Goal: Communication & Community: Answer question/provide support

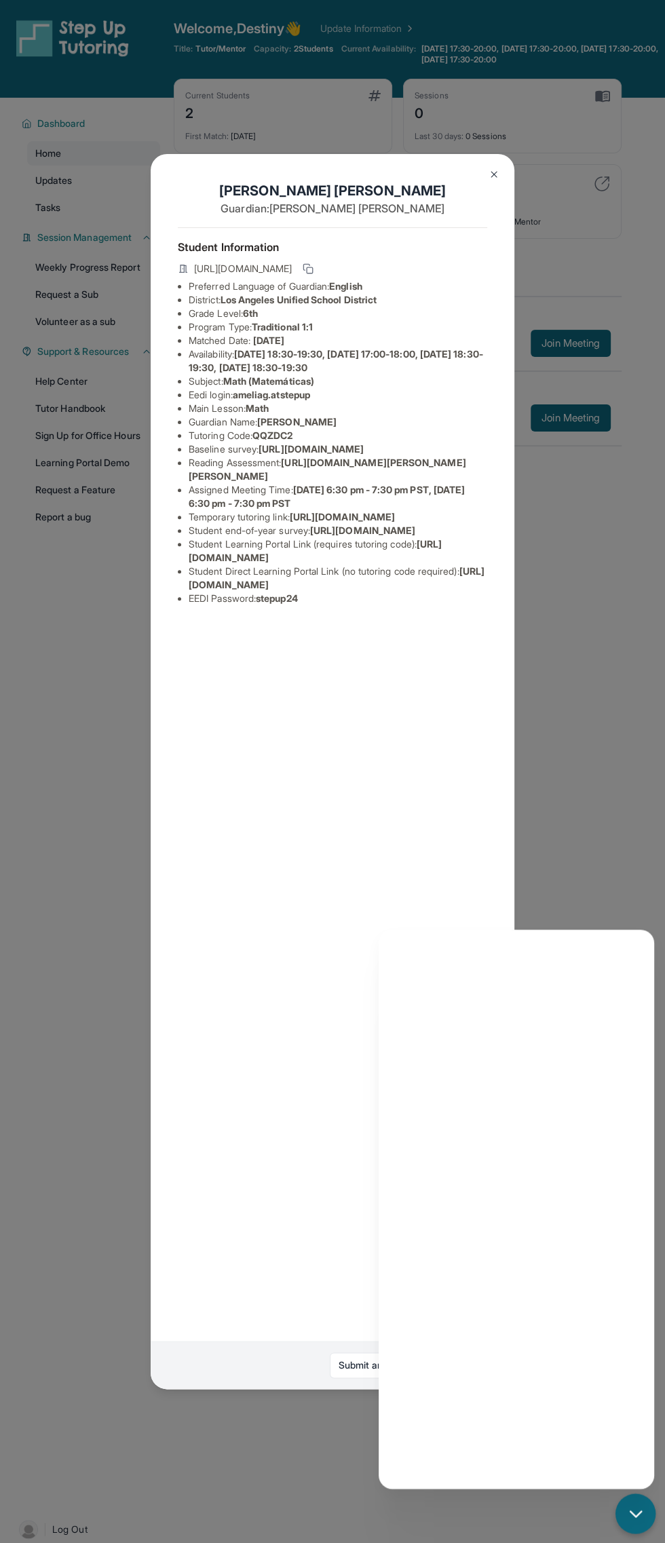
click at [494, 174] on img at bounding box center [494, 174] width 11 height 11
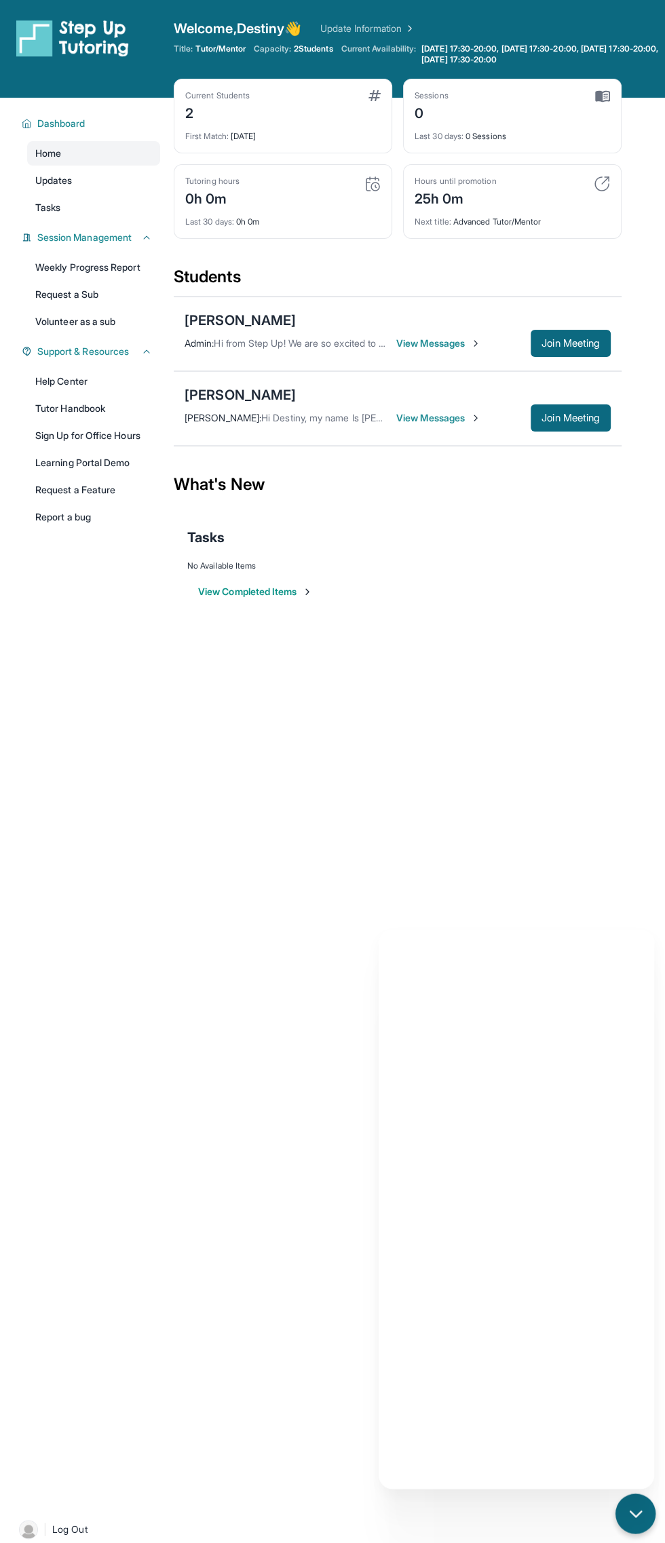
click at [440, 342] on span "View Messages" at bounding box center [438, 344] width 85 height 14
click at [448, 348] on span "View Messages" at bounding box center [405, 344] width 85 height 14
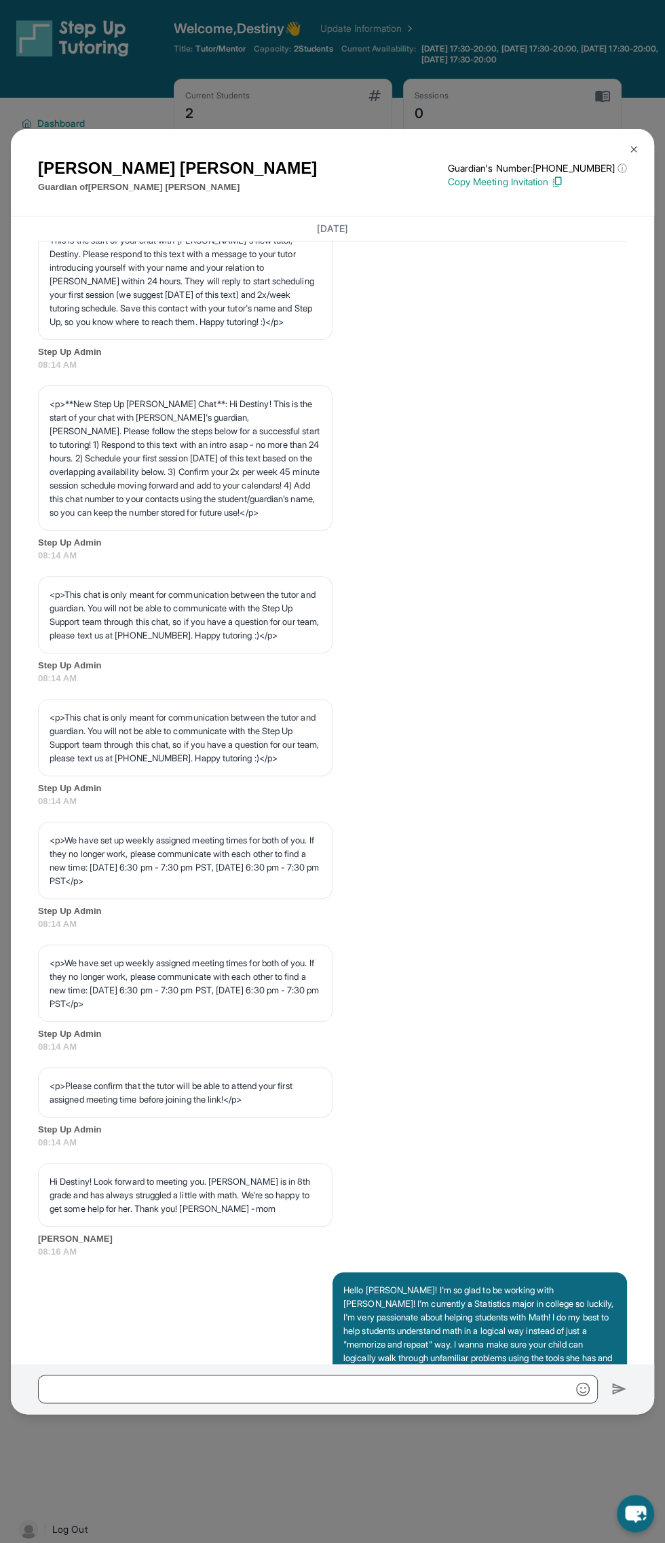
scroll to position [41, 0]
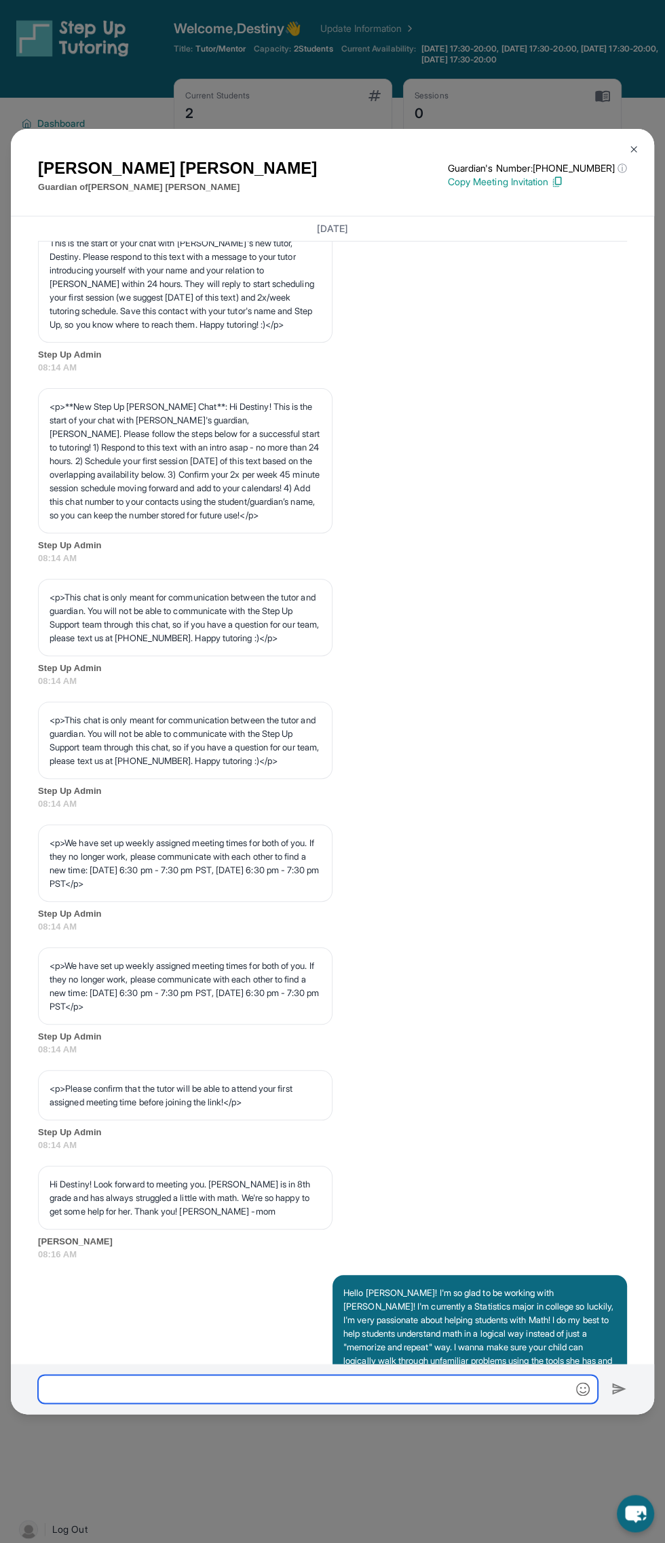
click at [449, 1397] on input "text" at bounding box center [318, 1389] width 560 height 29
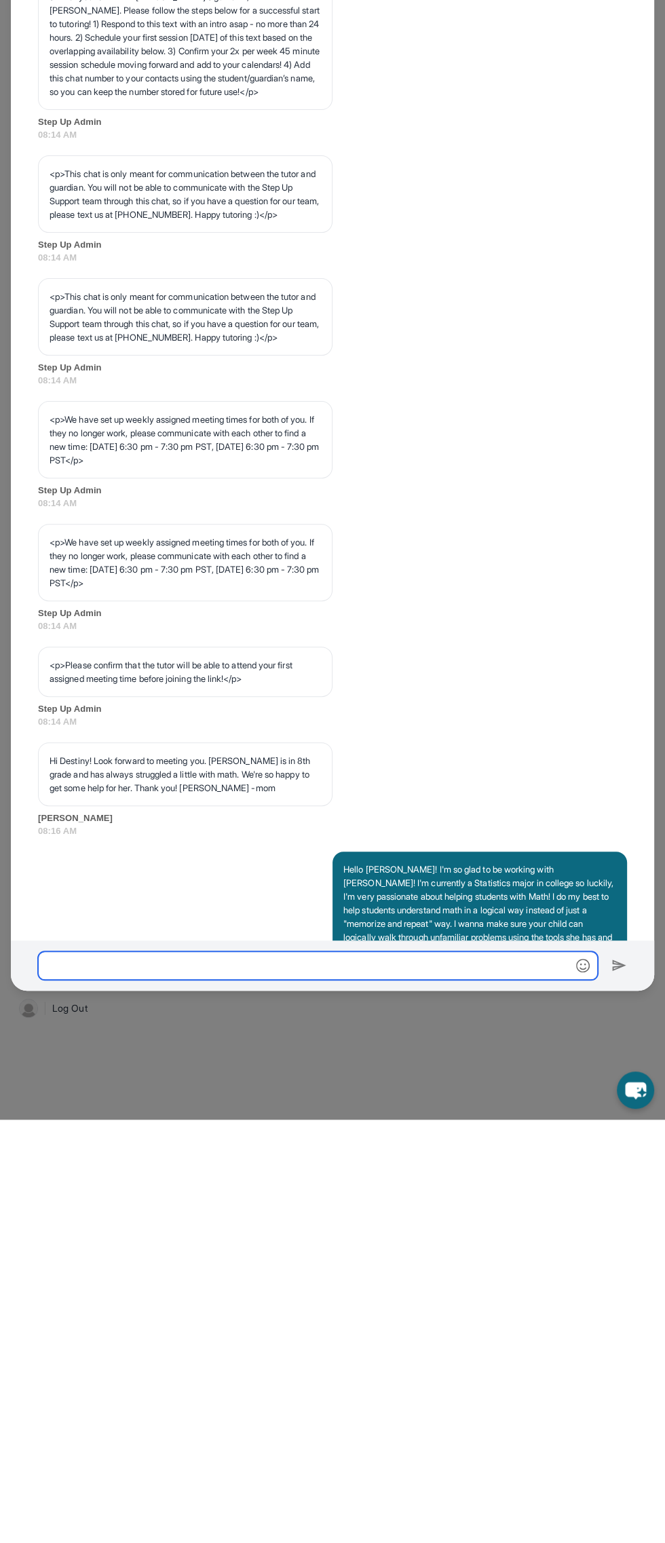
scroll to position [188, 0]
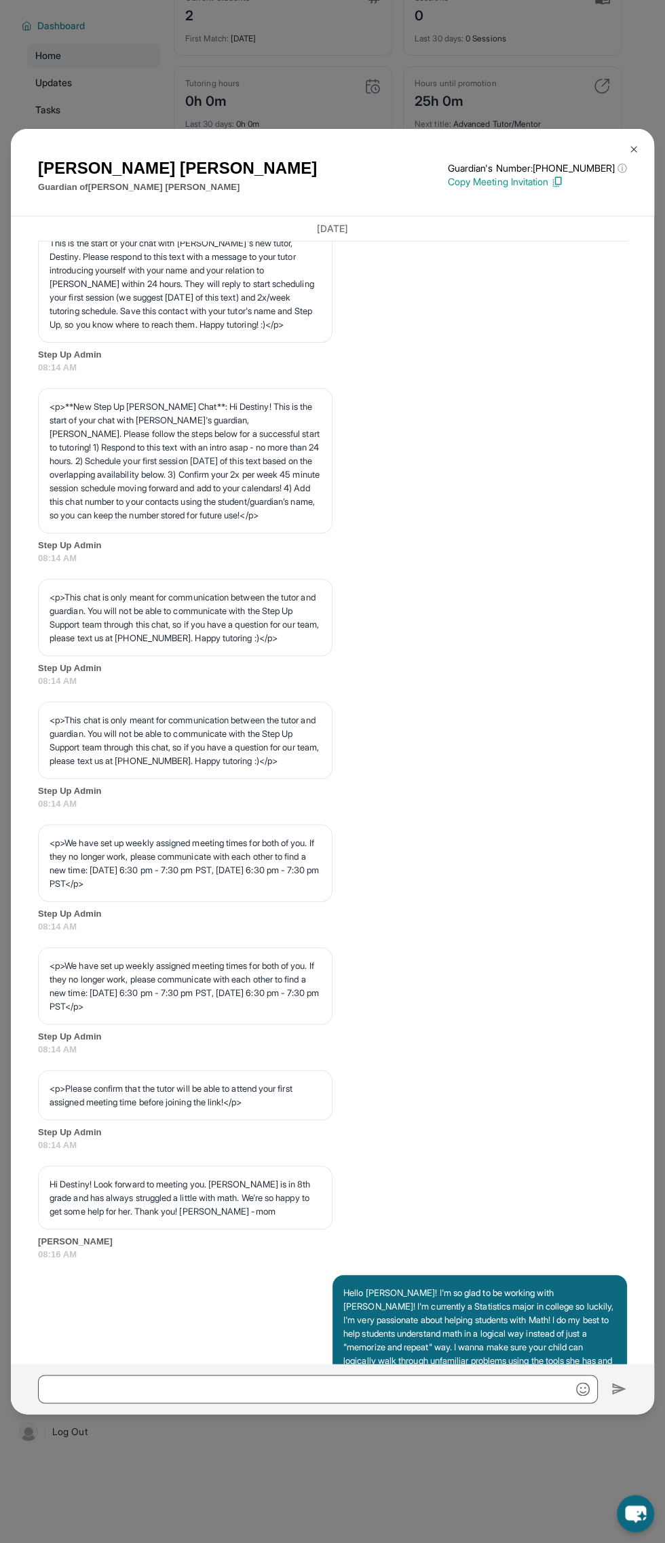
click at [540, 1488] on div "Andreana Garcia Guardian of Amelia Garcia Guardian's Number: +16283484657 ⓘ Thi…" at bounding box center [332, 771] width 665 height 1543
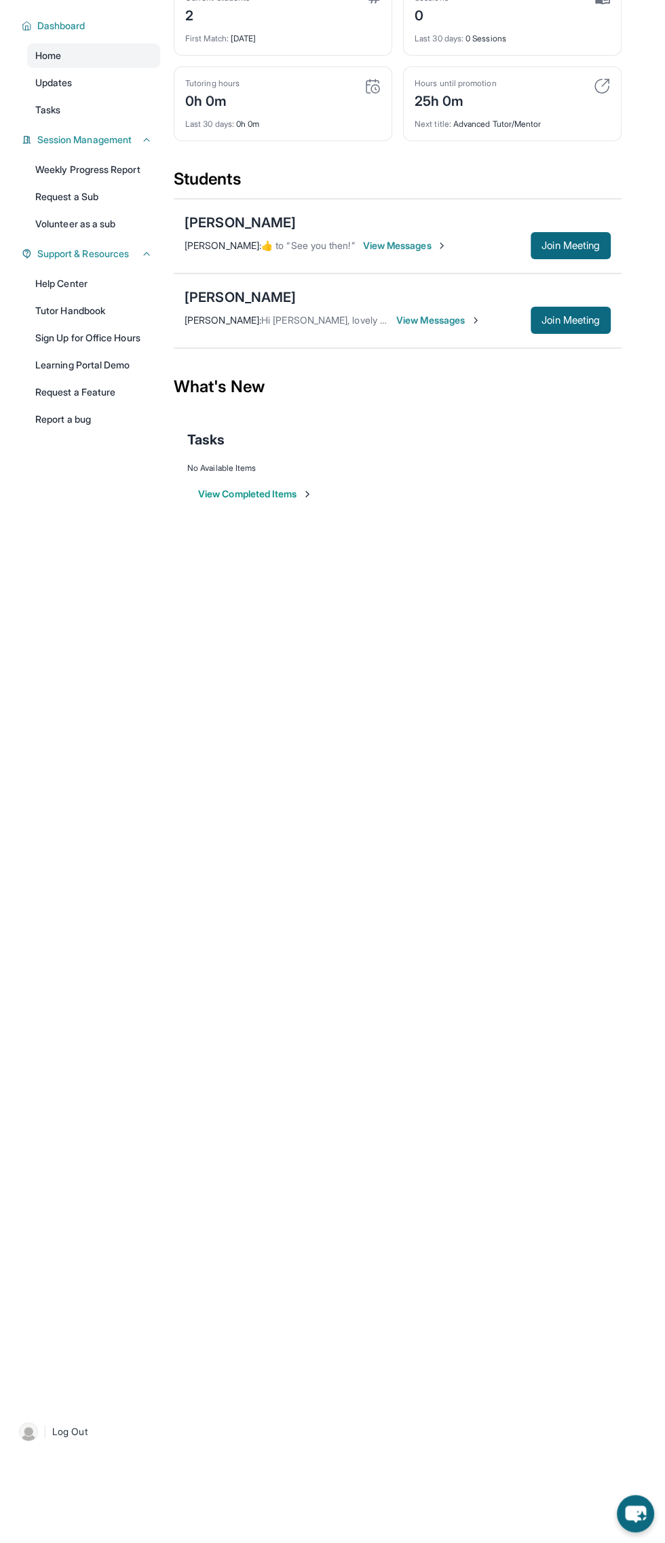
scroll to position [0, 0]
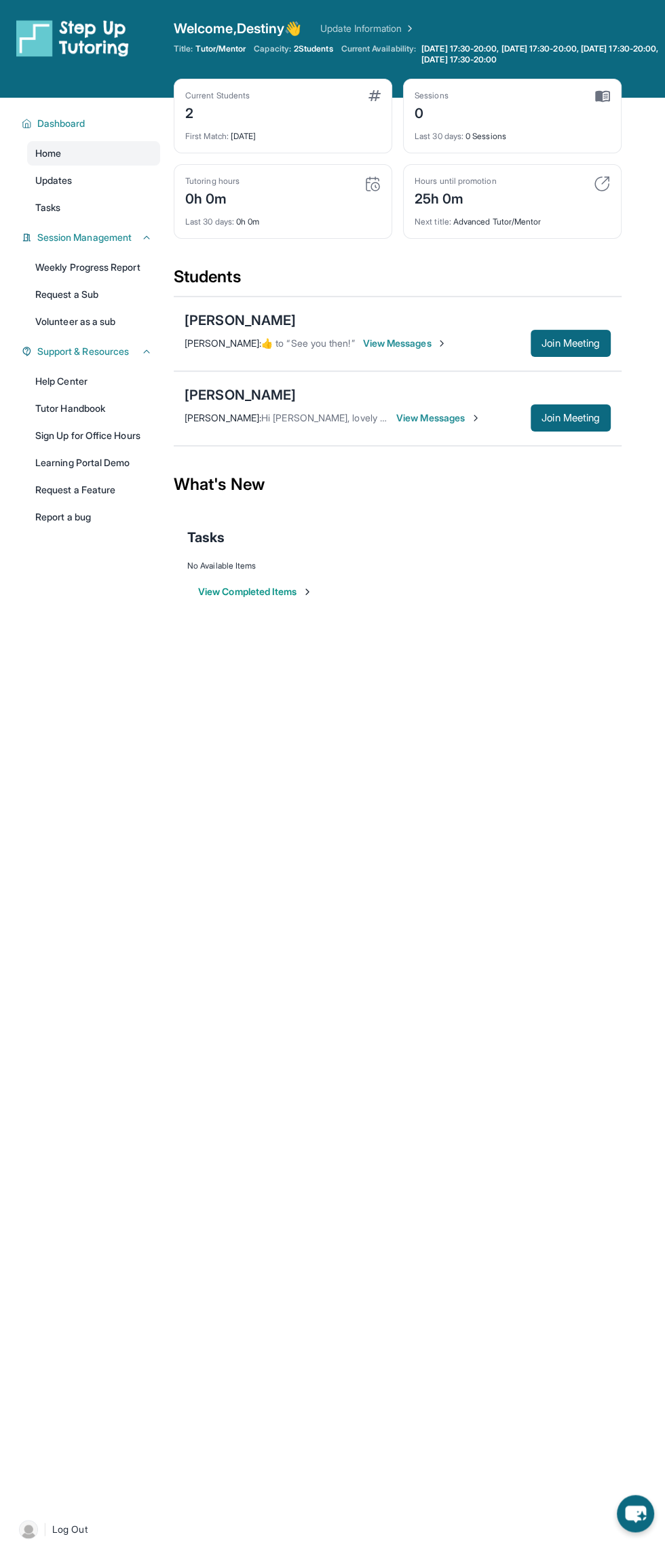
click at [457, 417] on span "View Messages" at bounding box center [438, 418] width 85 height 14
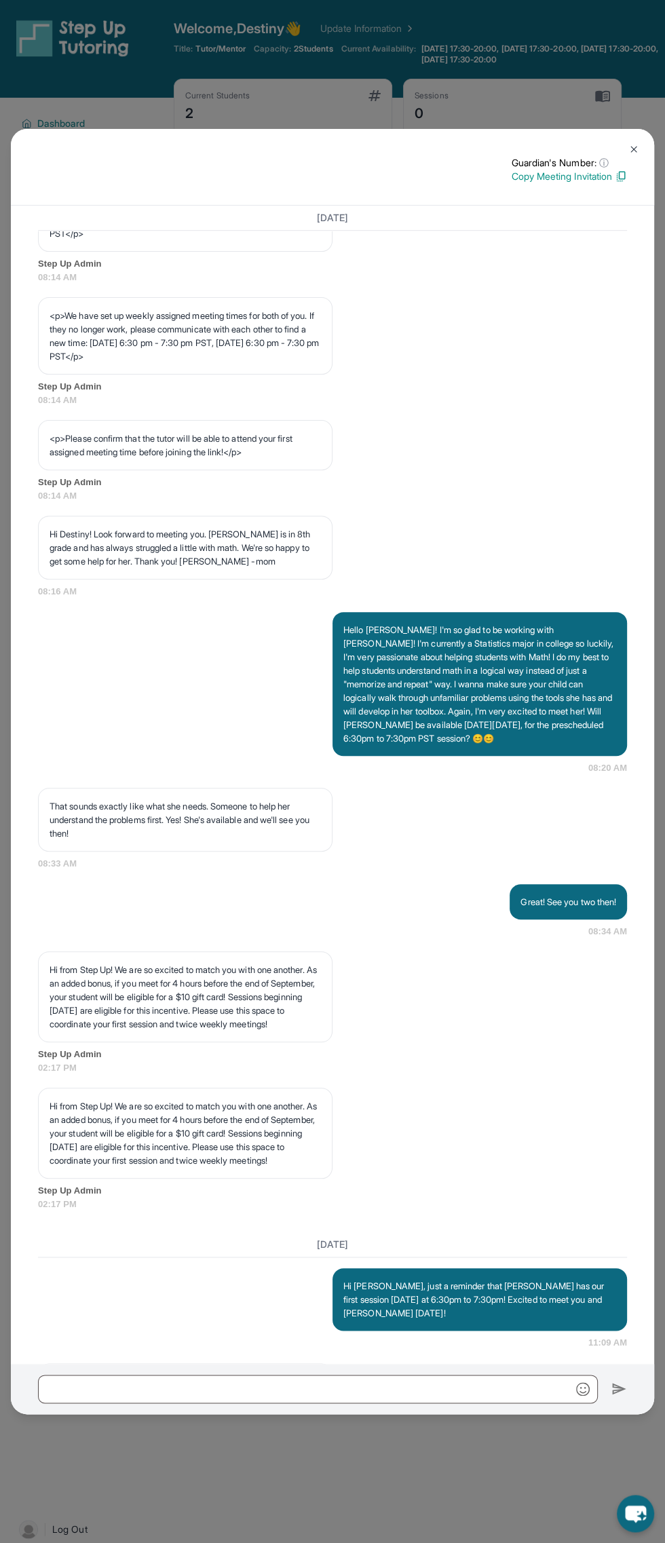
scroll to position [888, 0]
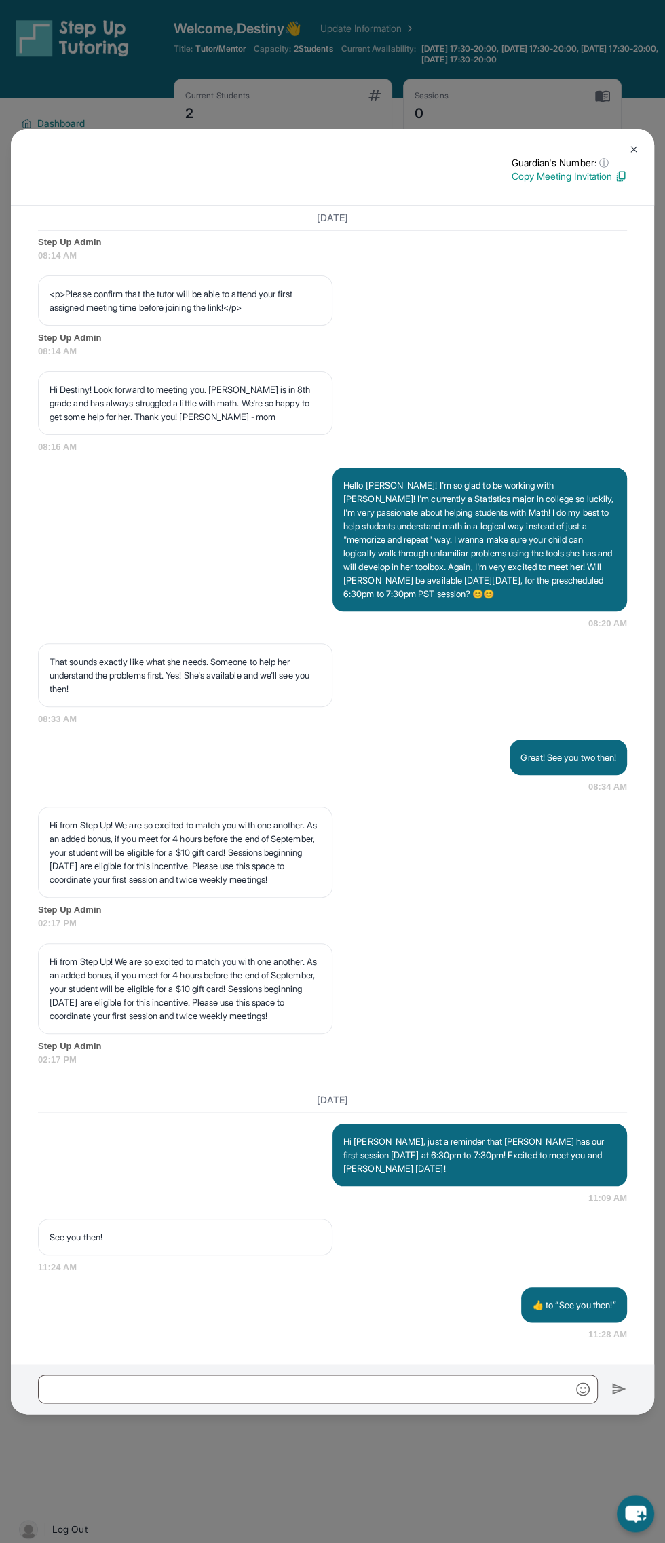
click at [495, 1467] on div "Guardian's Number: ⓘ This isn't the guardian's real number — it's a private for…" at bounding box center [332, 771] width 665 height 1543
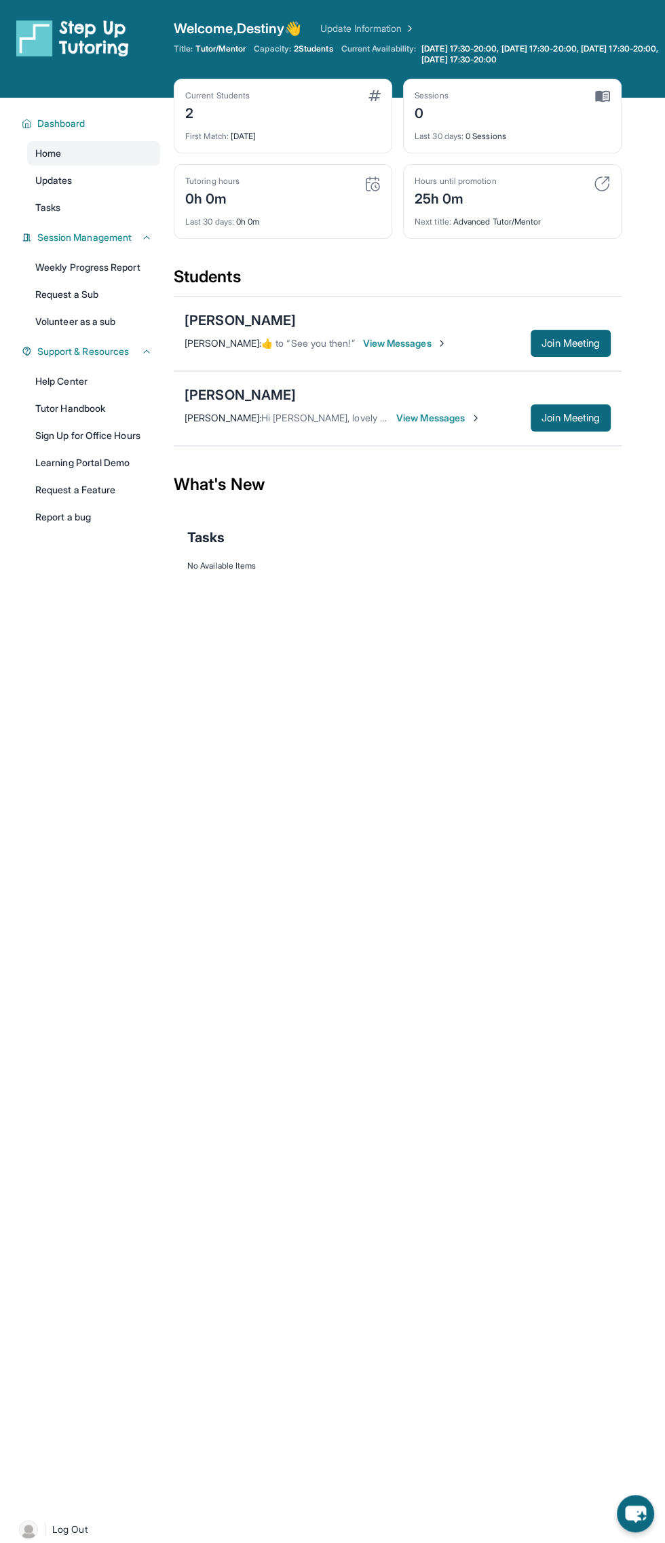
click at [452, 417] on span "View Messages" at bounding box center [438, 418] width 85 height 14
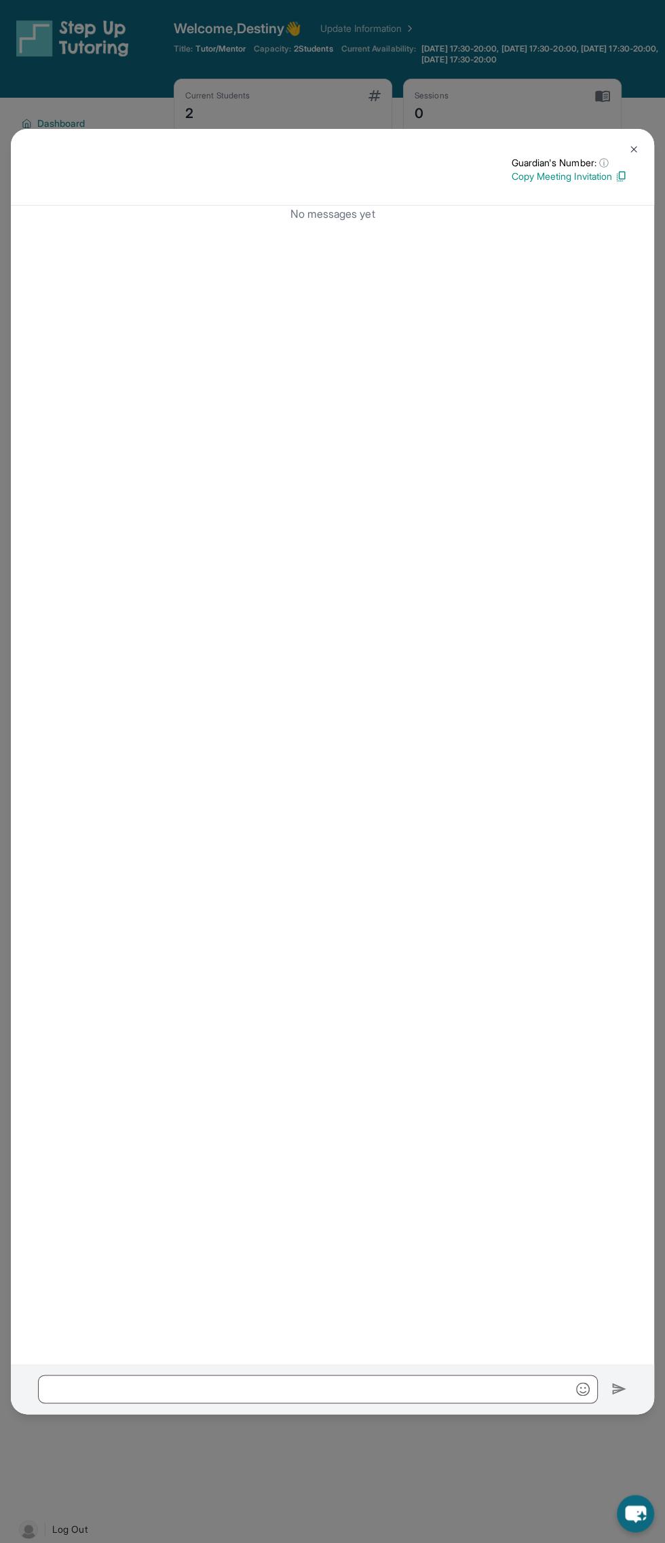
click at [642, 149] on button at bounding box center [633, 149] width 27 height 27
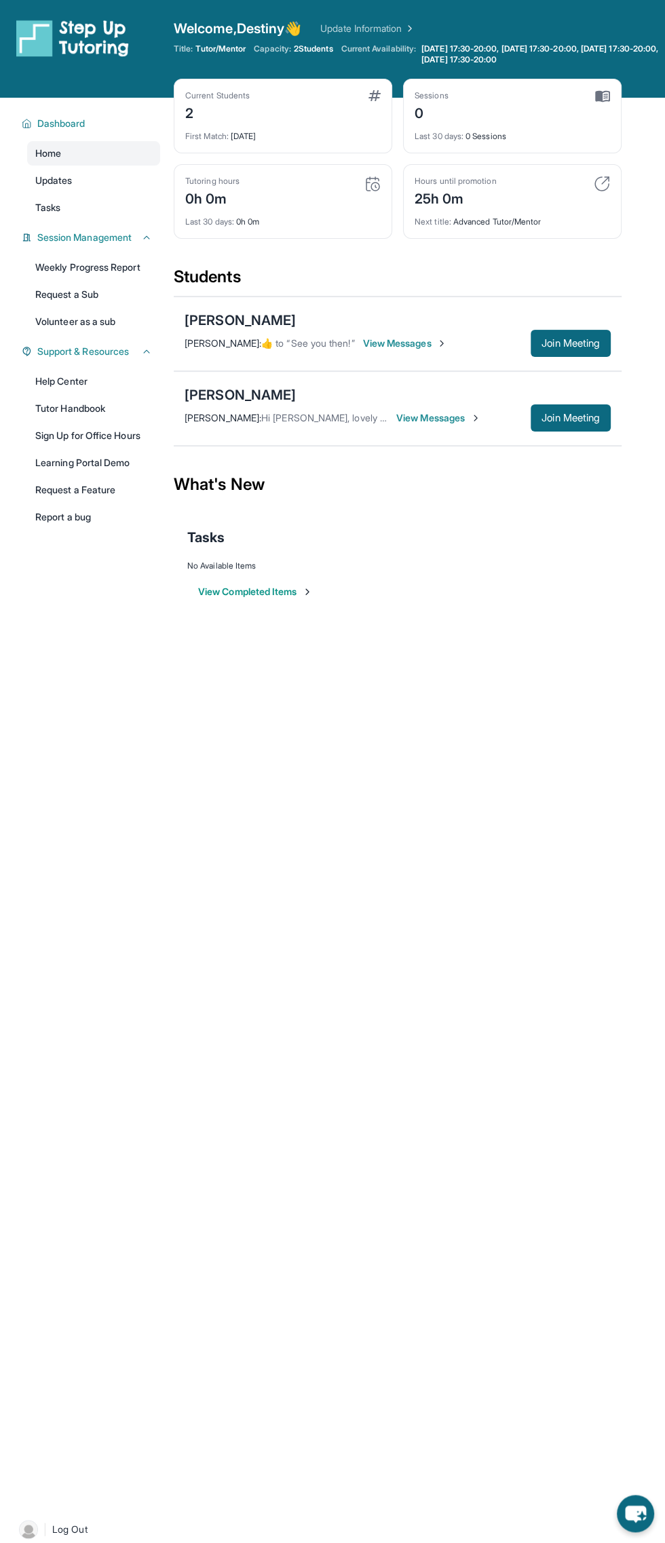
click at [318, 58] on div "Title: Tutor/Mentor Capacity: 2 Students Current Availability: [DATE] 17:30-20:…" at bounding box center [419, 54] width 491 height 22
click at [486, 60] on span "[DATE] 17:30-20:00, [DATE] 17:30-20:00, [DATE] 17:30-20:00, [DATE] 17:30-20:00" at bounding box center [533, 54] width 225 height 22
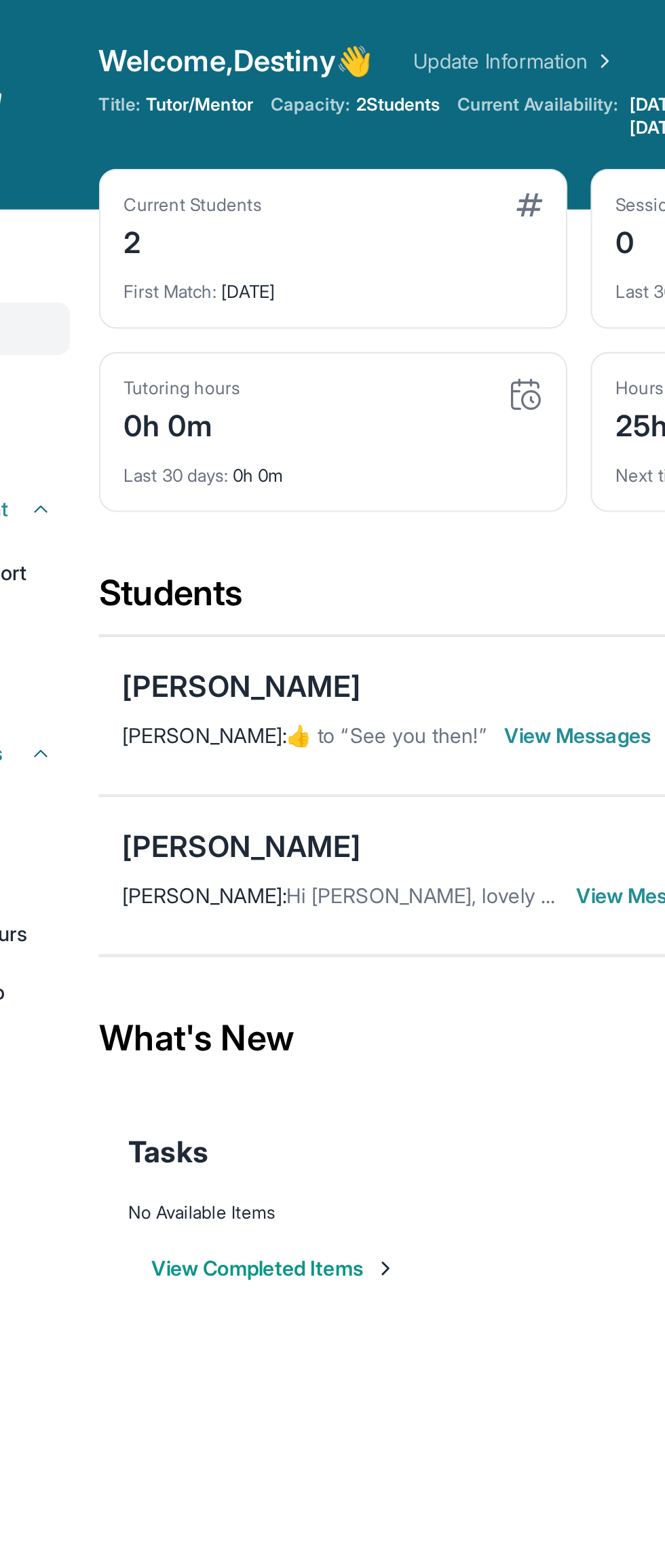
click at [223, 121] on div "2" at bounding box center [217, 112] width 64 height 22
click at [311, 55] on div "Title: Tutor/Mentor Capacity: 2 Students Current Availability: [DATE] 17:30-20:…" at bounding box center [419, 54] width 491 height 22
click at [318, 54] on span "2 Students" at bounding box center [313, 48] width 39 height 11
click at [280, 39] on div "Welcome, Destiny 👋 Update Information Title: Tutor/Mentor Capacity: 2 Students …" at bounding box center [419, 49] width 491 height 60
click at [263, 30] on span "Welcome, Destiny 👋" at bounding box center [238, 28] width 128 height 19
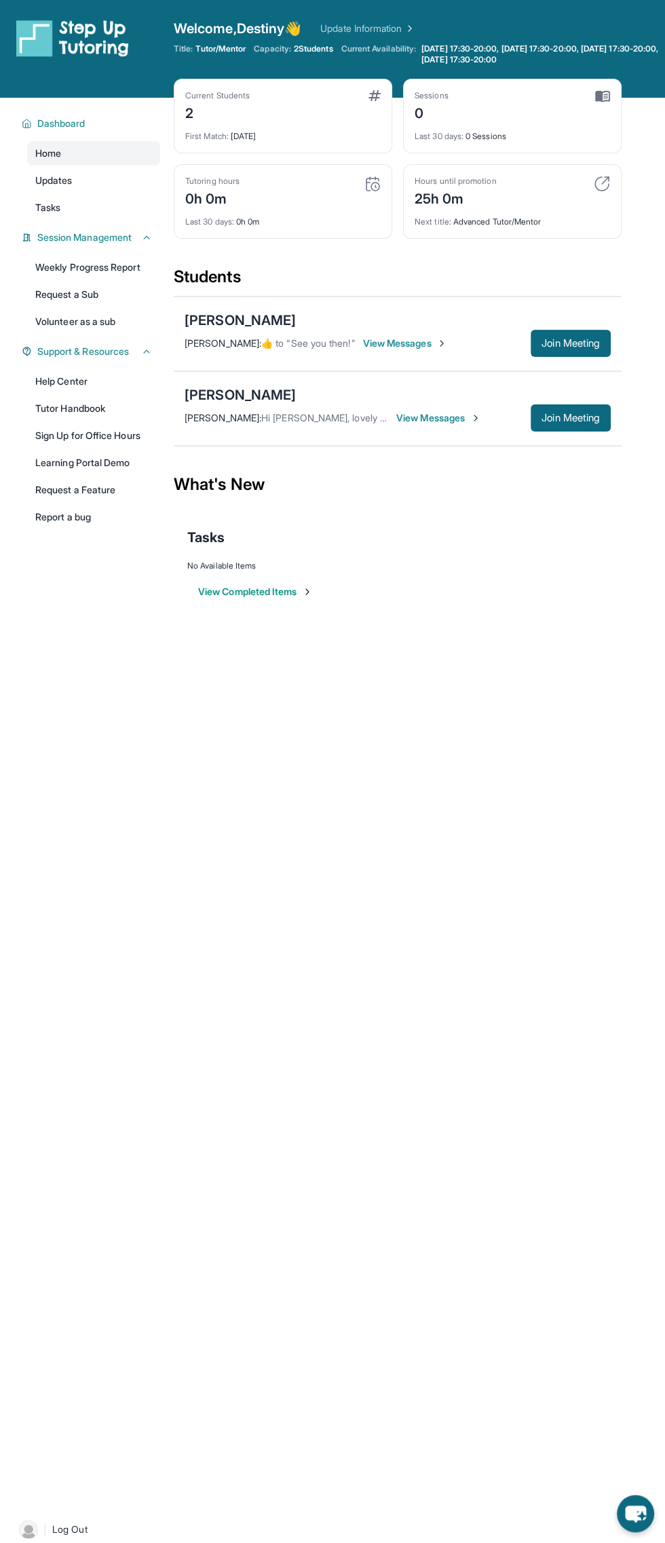
scroll to position [7, 0]
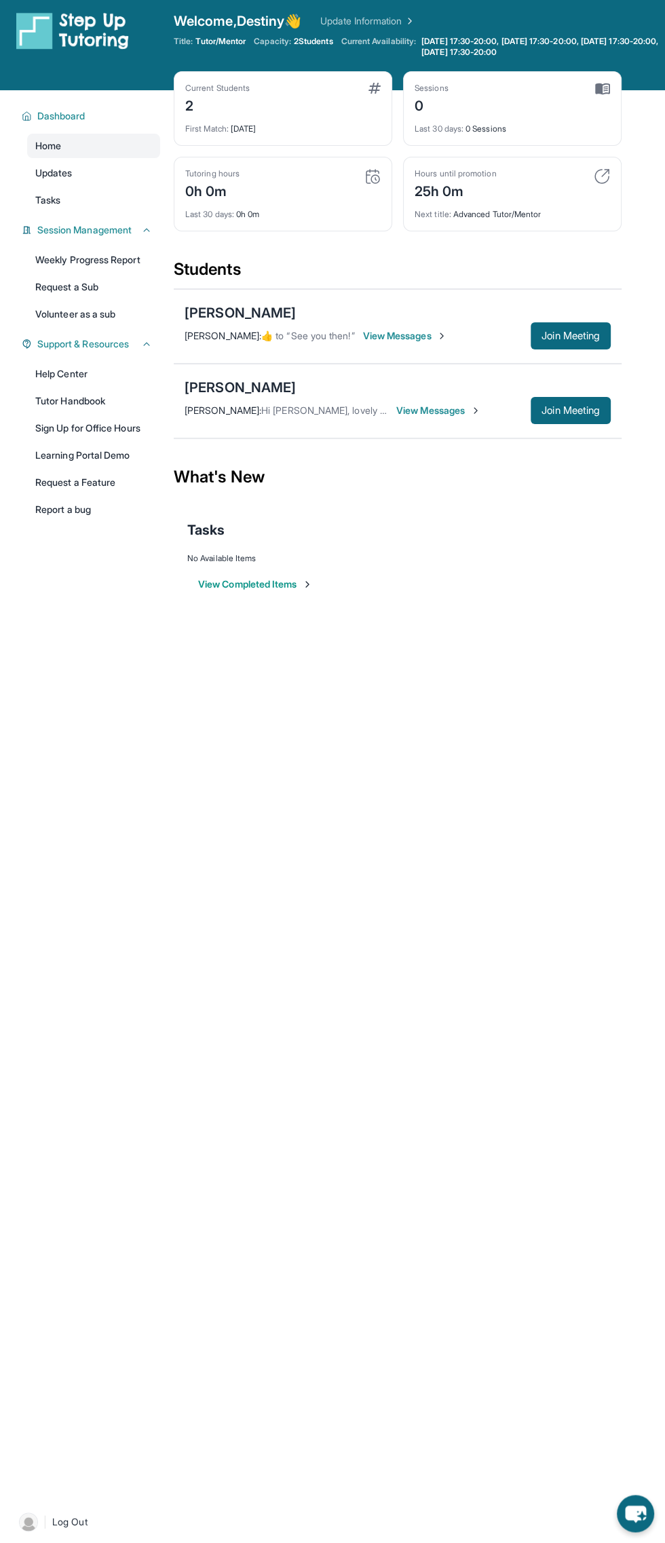
click at [623, 1495] on body "Open sidebar Welcome, Destiny 👋 Update Information Title: Tutor/Mentor Capacity…" at bounding box center [332, 764] width 665 height 1543
click at [624, 1494] on div "Open sidebar Welcome, Destiny 👋 Update Information Title: Tutor/Mentor Capacity…" at bounding box center [332, 764] width 665 height 1543
click at [618, 1511] on icon "chat-button" at bounding box center [635, 1513] width 37 height 37
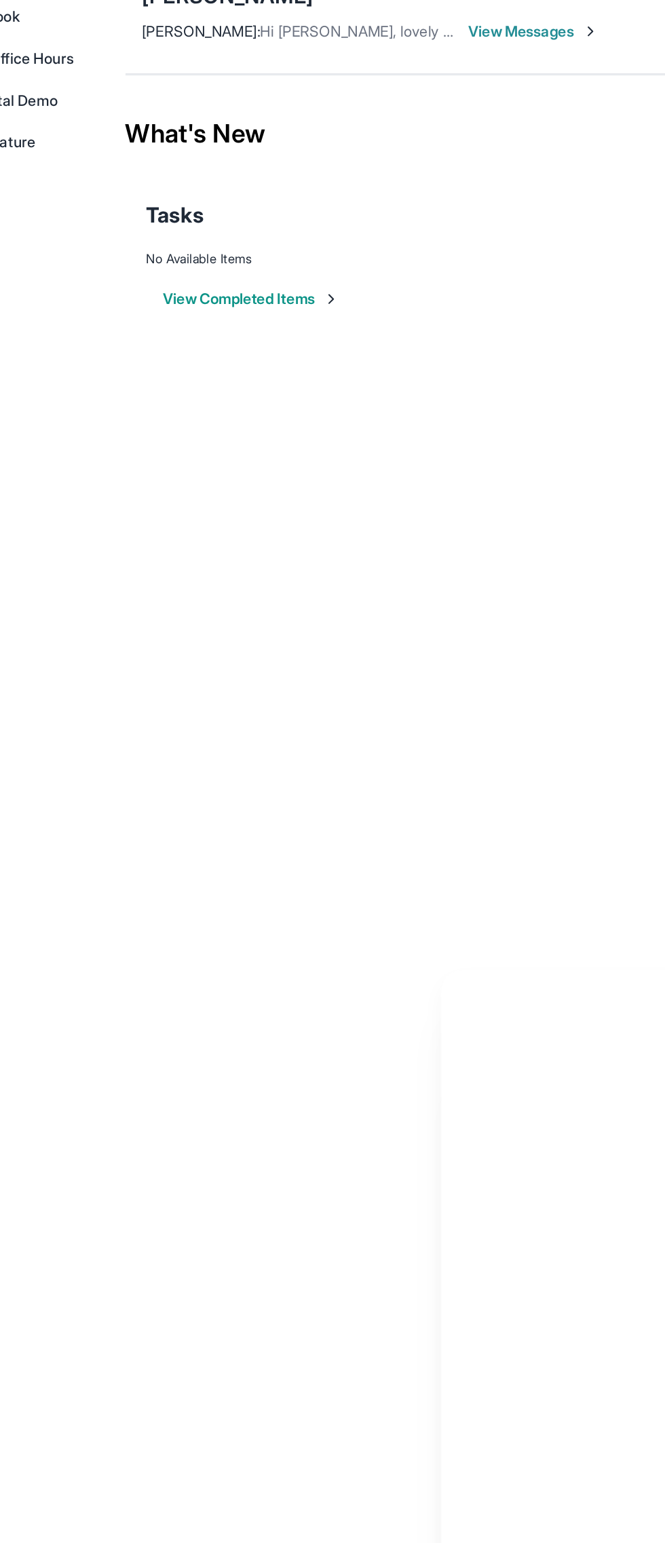
scroll to position [0, 0]
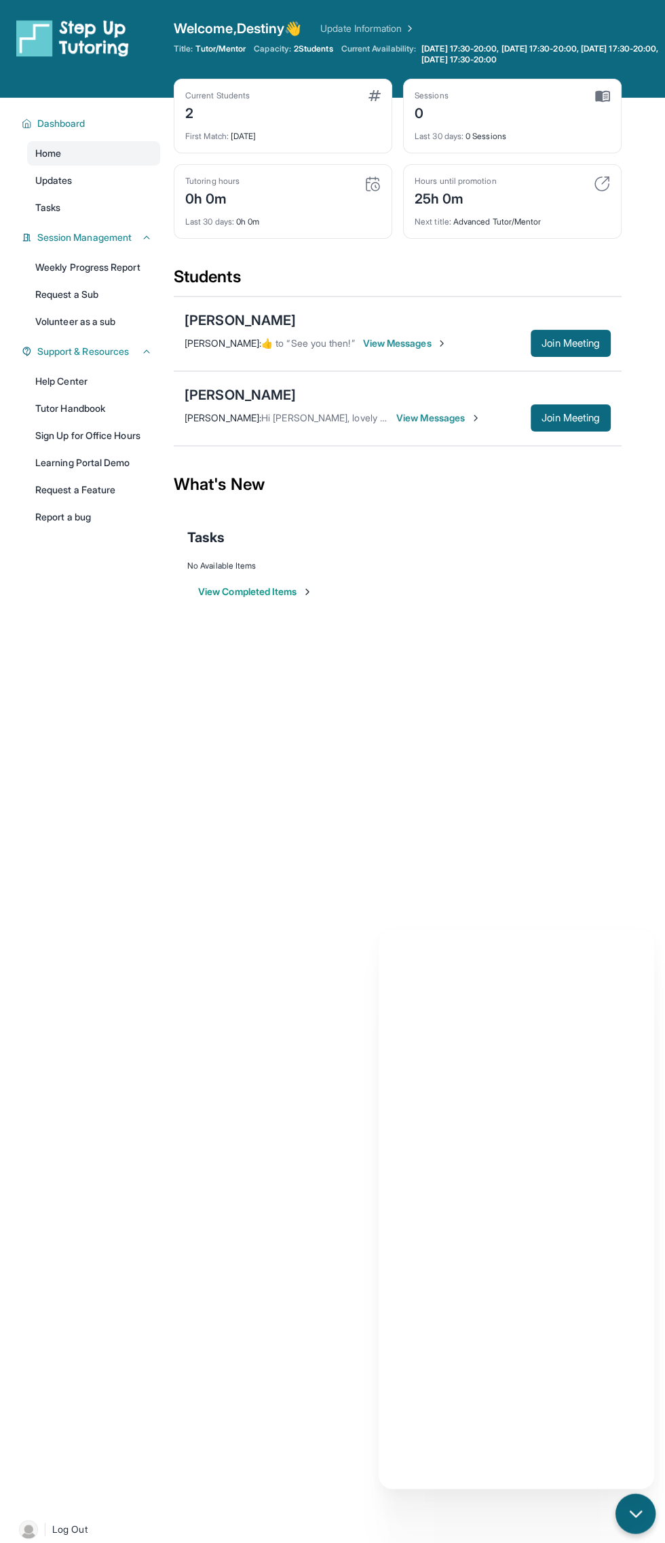
click at [412, 27] on link "Update Information" at bounding box center [367, 29] width 95 height 14
click at [611, 860] on div "Open sidebar Welcome, Destiny 👋 Update Information Title: Tutor/Mentor Capacity…" at bounding box center [332, 771] width 665 height 1543
click at [442, 417] on span "View Messages" at bounding box center [438, 418] width 85 height 14
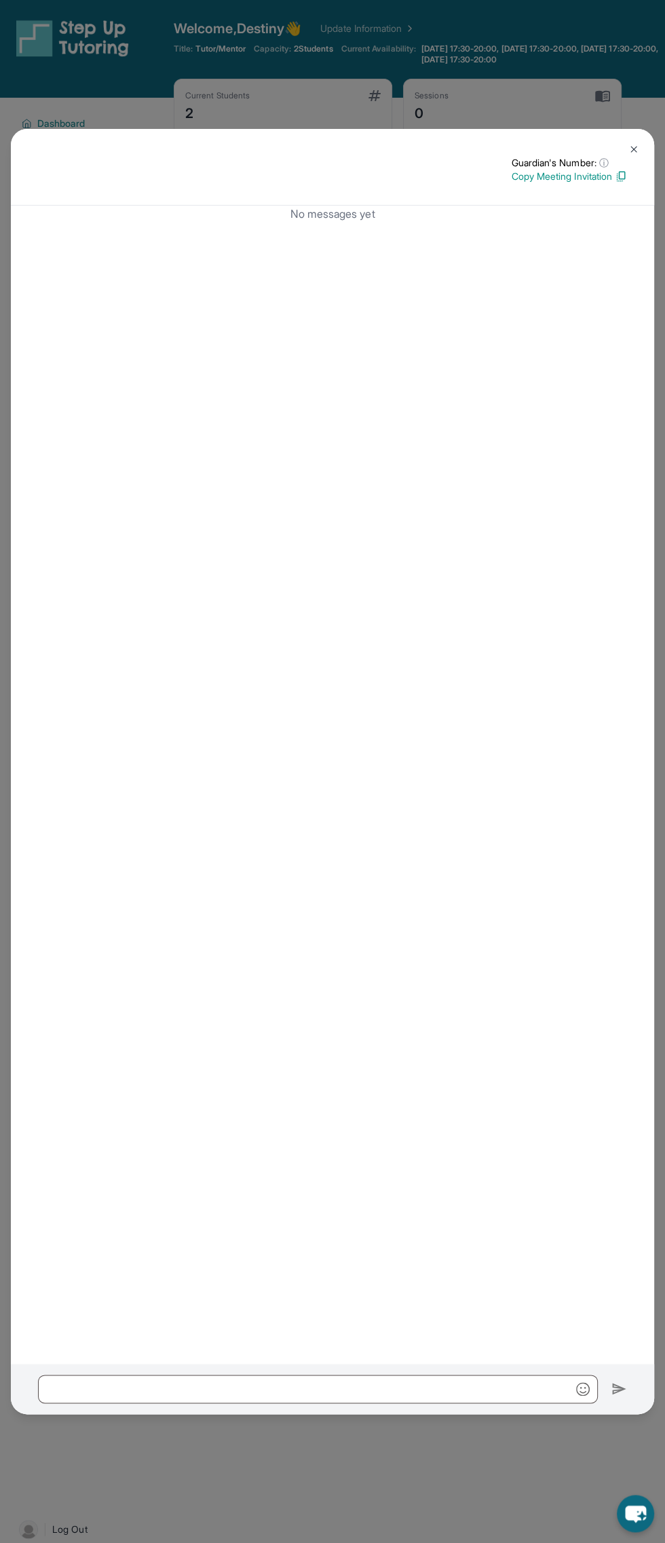
click at [642, 143] on button at bounding box center [633, 149] width 27 height 27
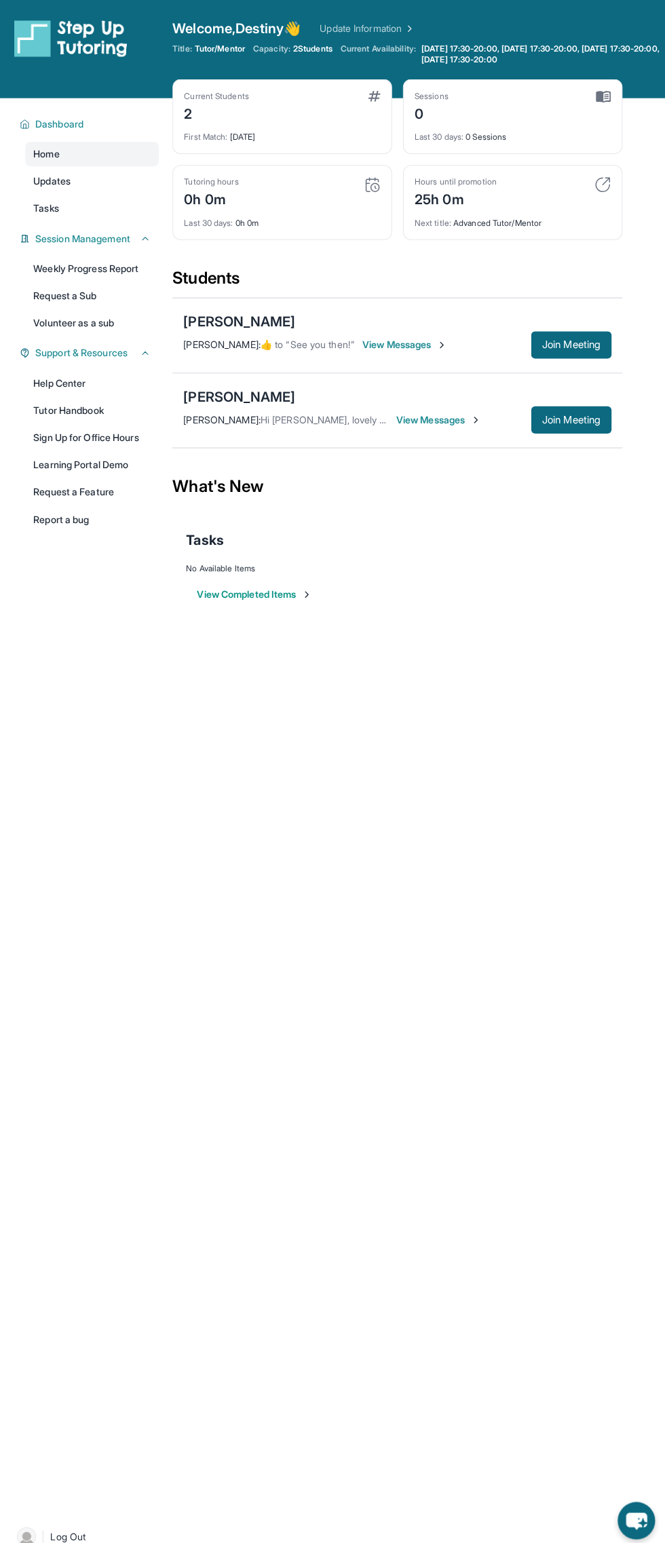
click at [451, 411] on span "View Messages" at bounding box center [438, 418] width 85 height 14
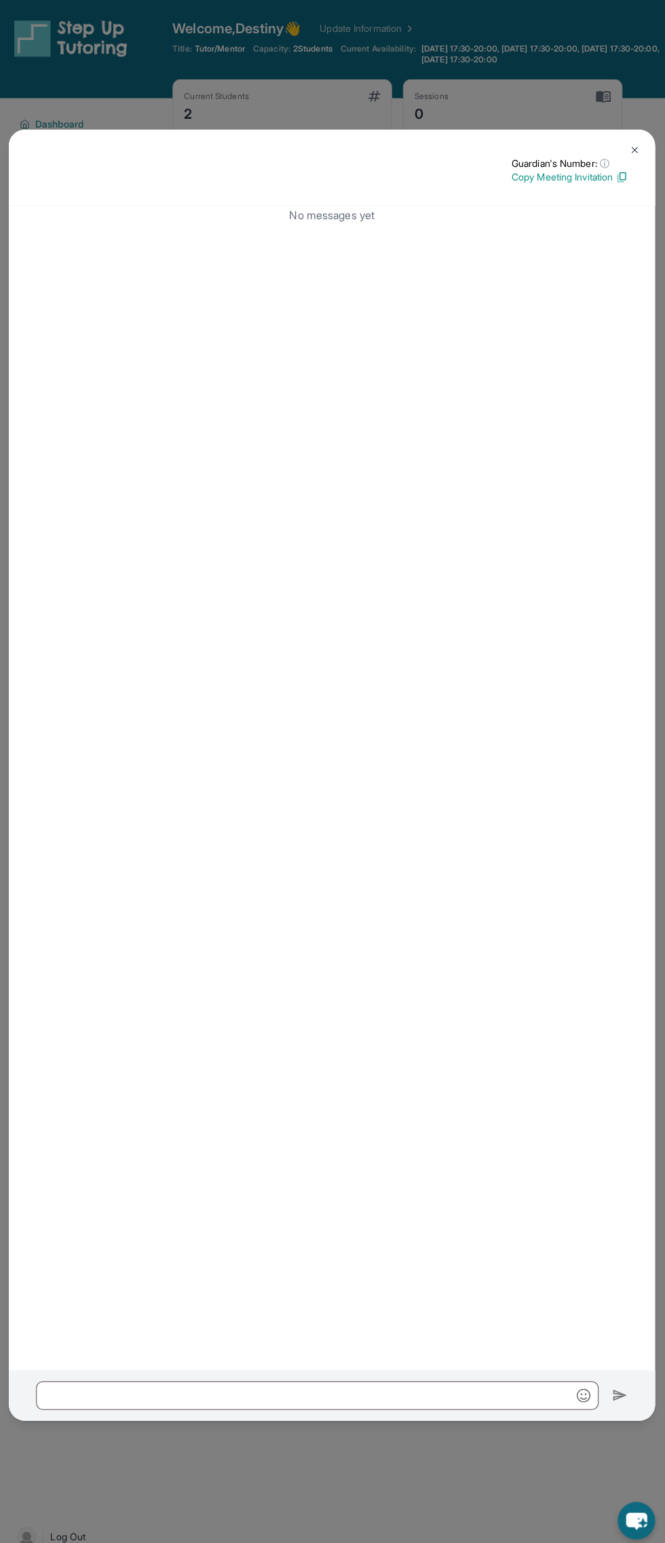
click at [638, 143] on button at bounding box center [633, 149] width 27 height 27
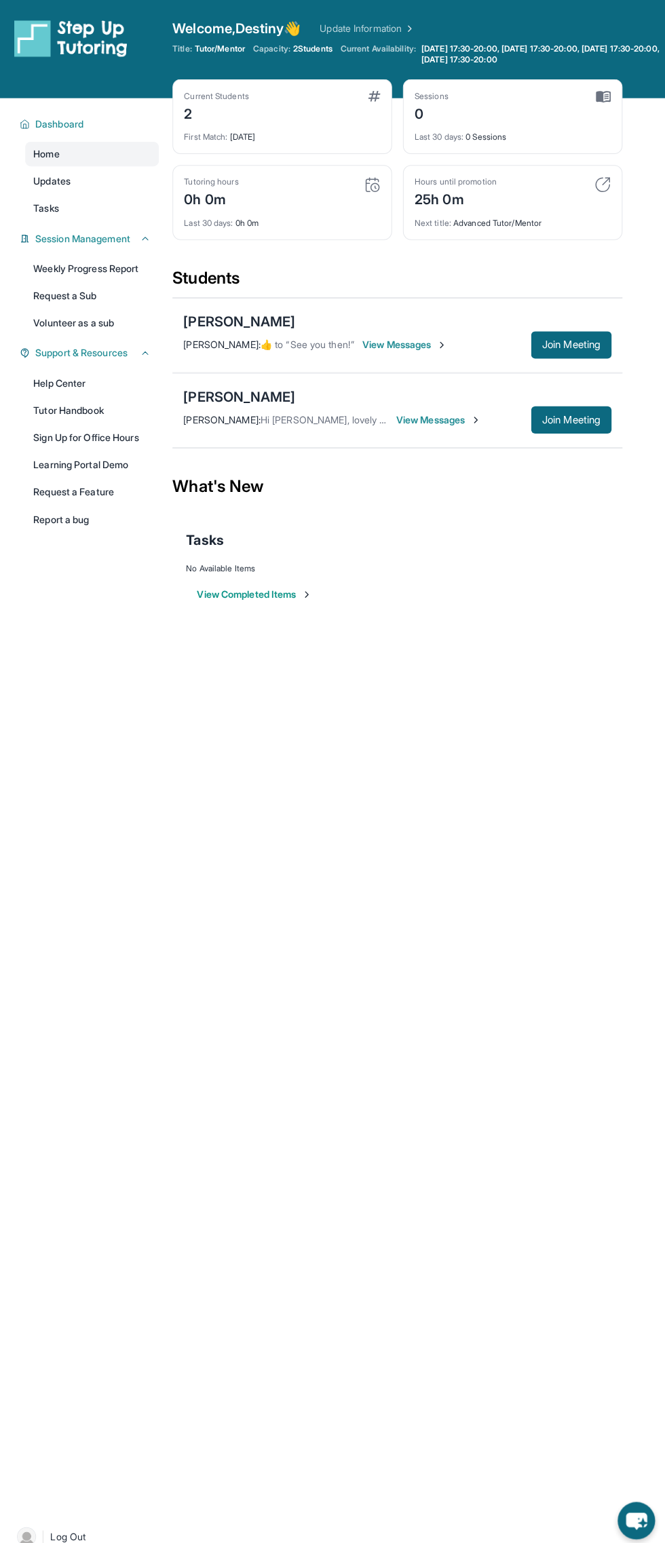
click at [447, 342] on img at bounding box center [441, 343] width 11 height 11
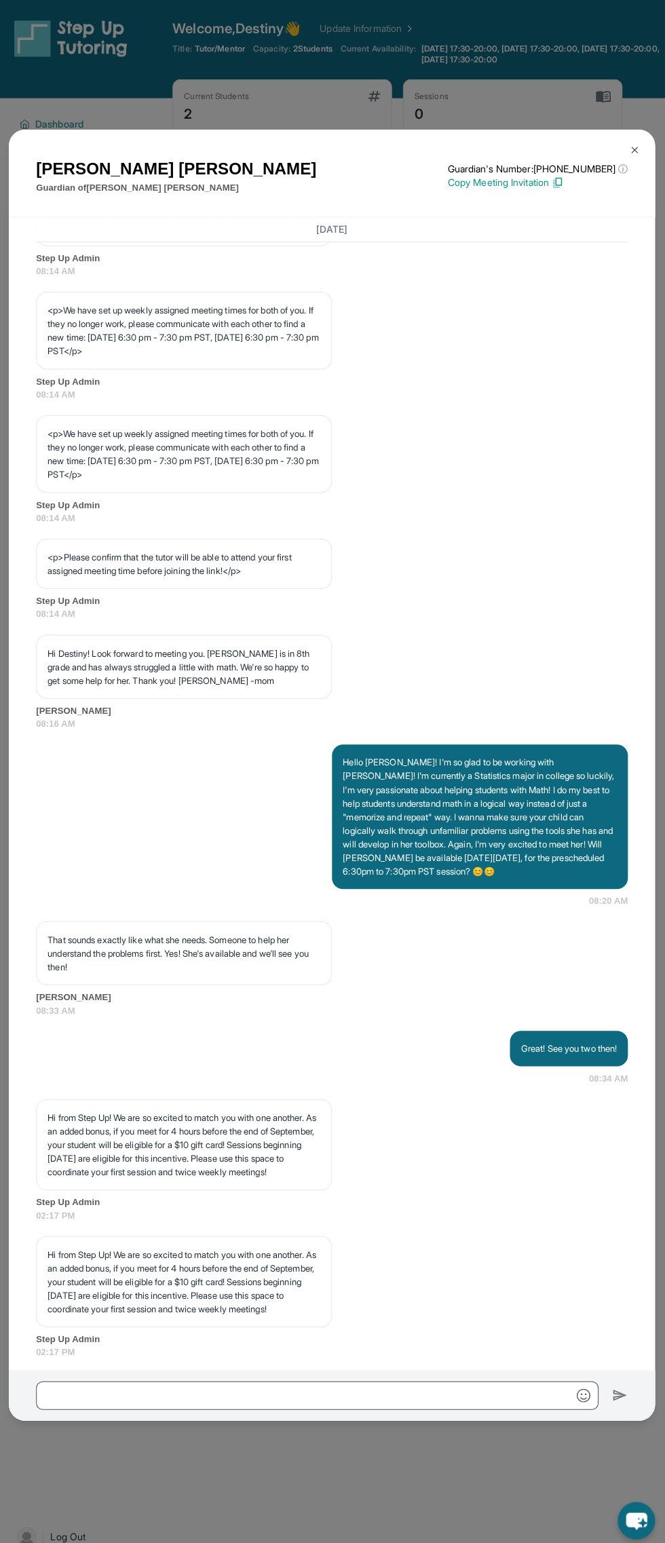
scroll to position [938, 0]
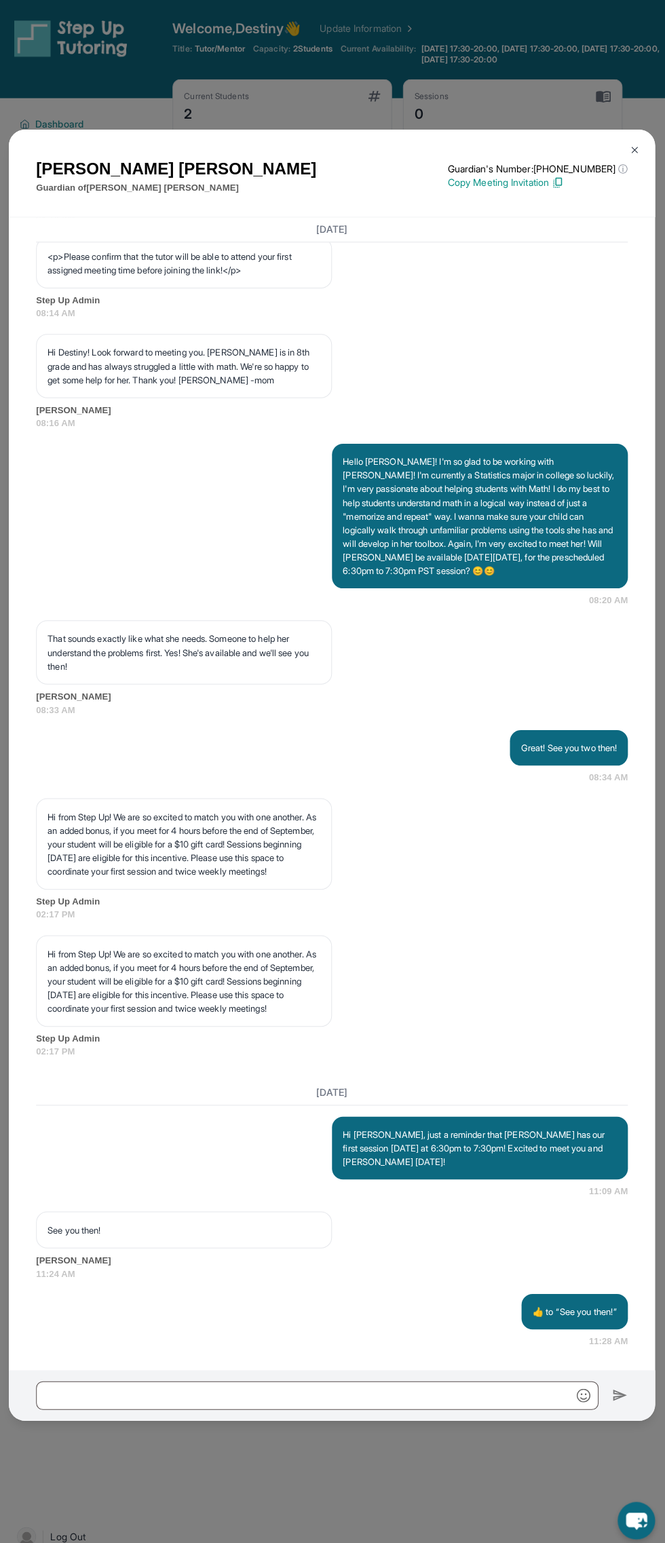
click at [643, 145] on button at bounding box center [633, 149] width 27 height 27
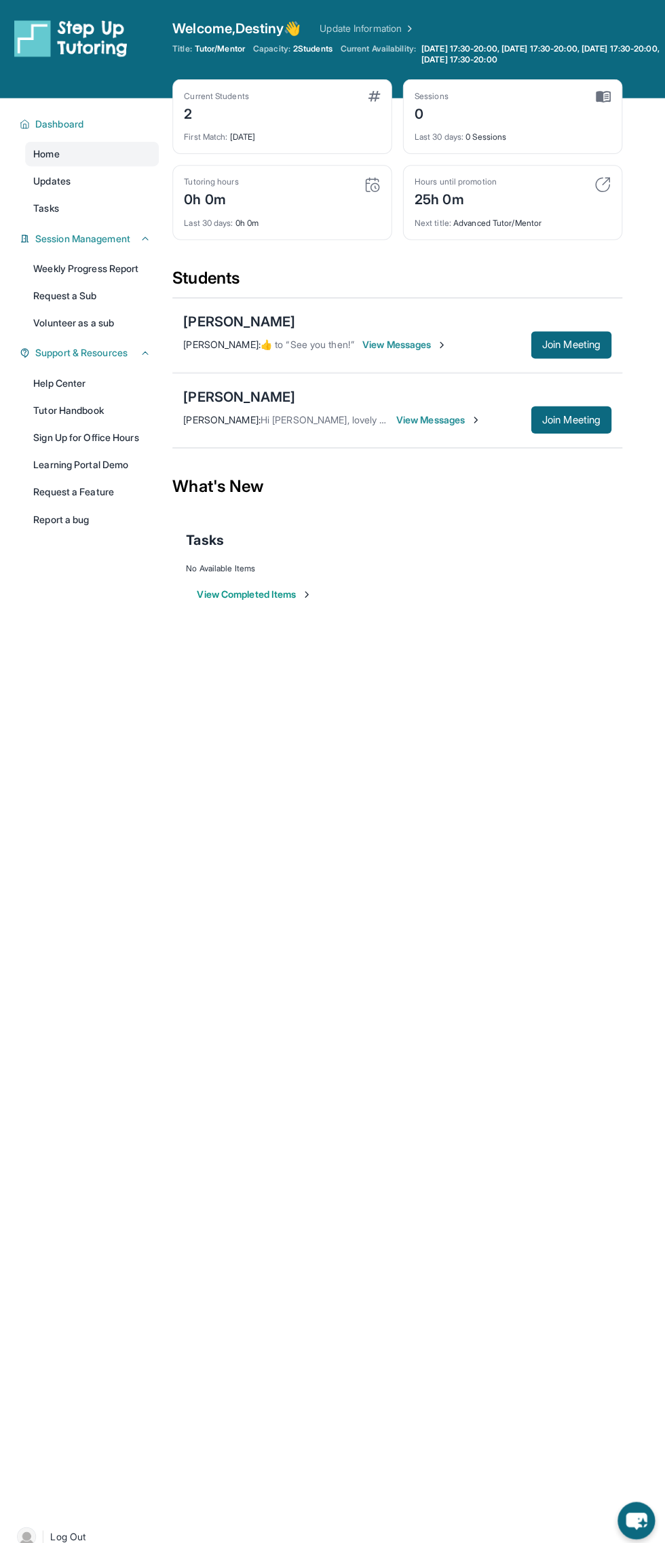
click at [436, 417] on span "View Messages" at bounding box center [438, 418] width 85 height 14
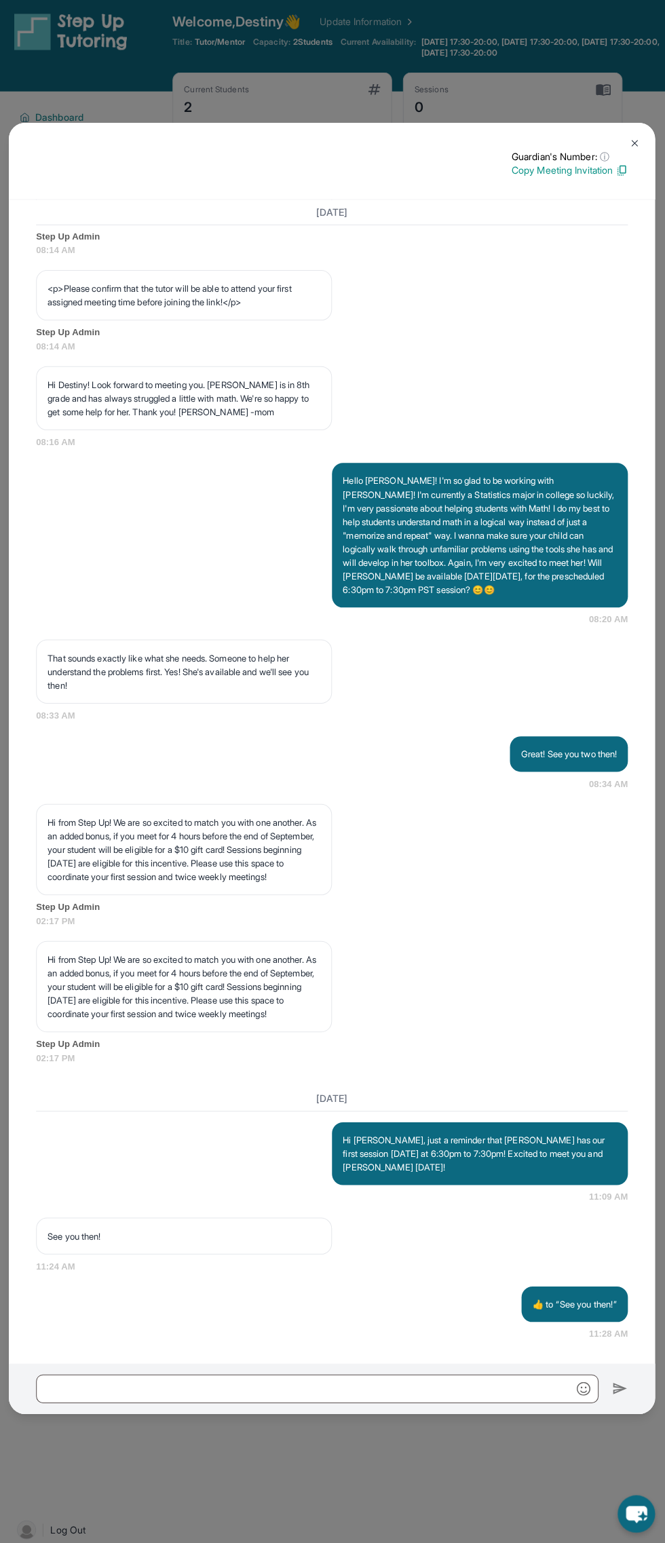
scroll to position [888, 0]
click at [634, 148] on img at bounding box center [633, 149] width 11 height 11
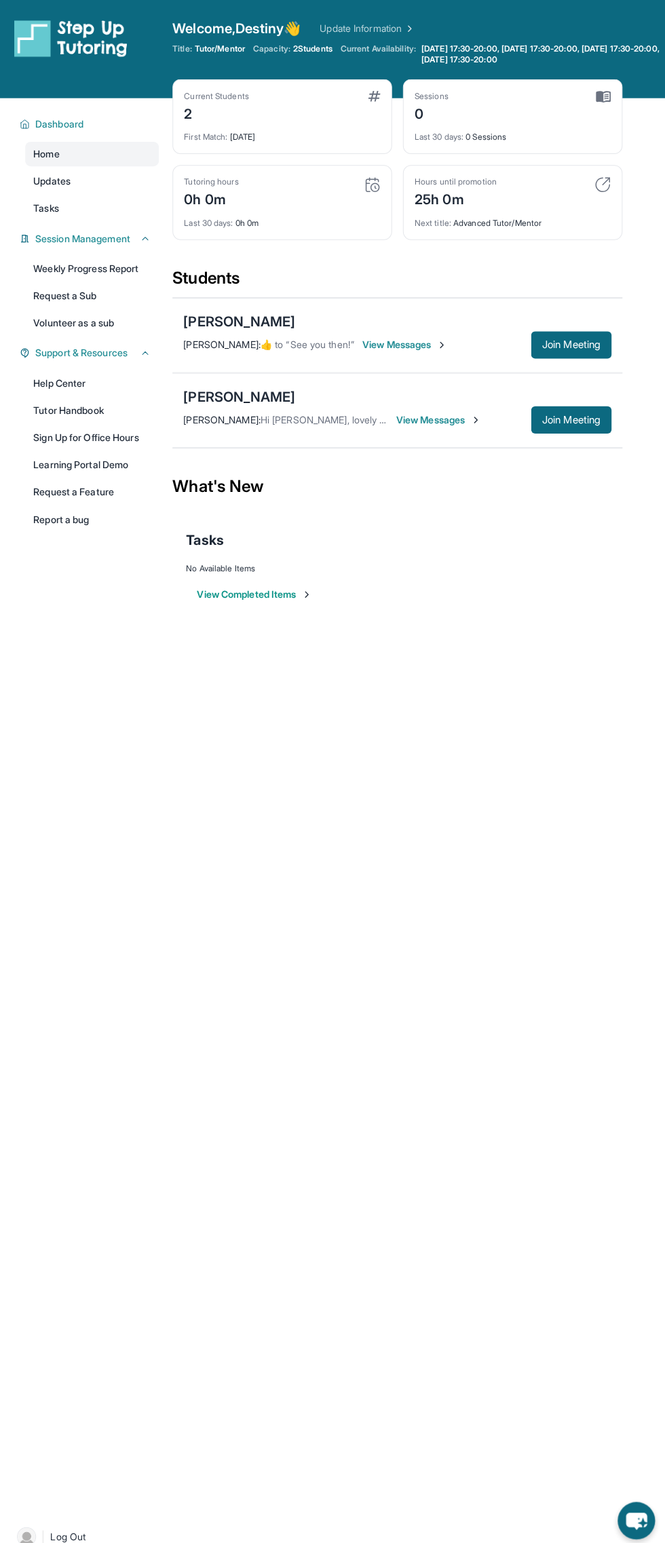
click at [450, 417] on span "View Messages" at bounding box center [438, 418] width 85 height 14
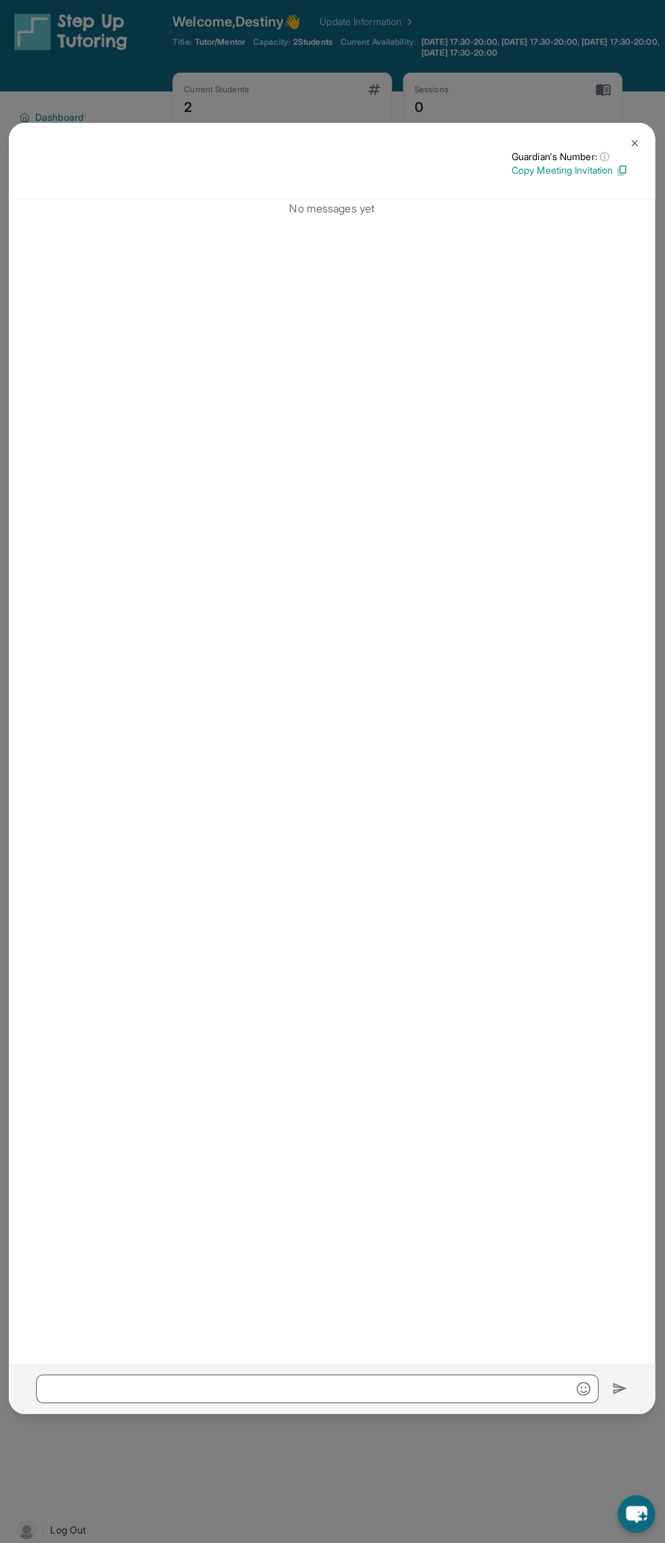
click at [643, 147] on button at bounding box center [633, 149] width 27 height 27
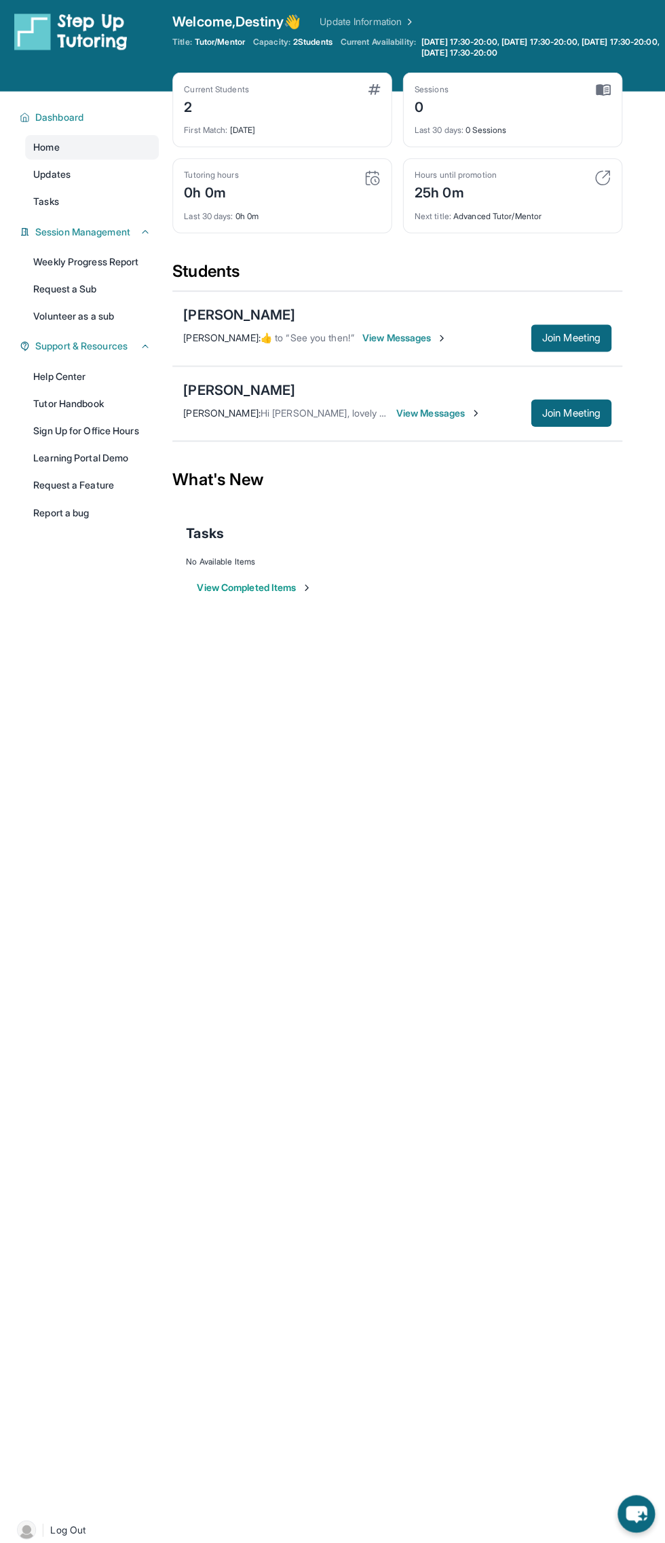
click at [445, 413] on span "View Messages" at bounding box center [438, 418] width 85 height 14
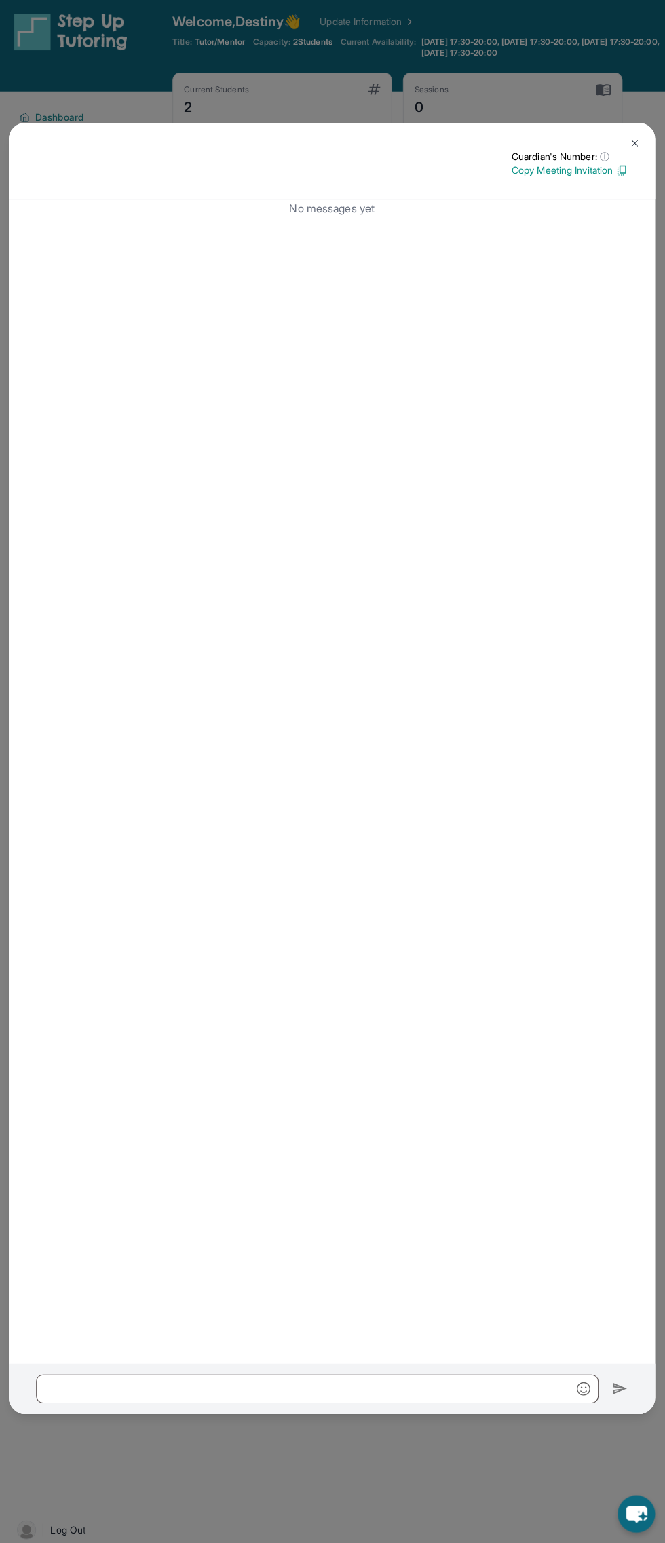
scroll to position [9, 0]
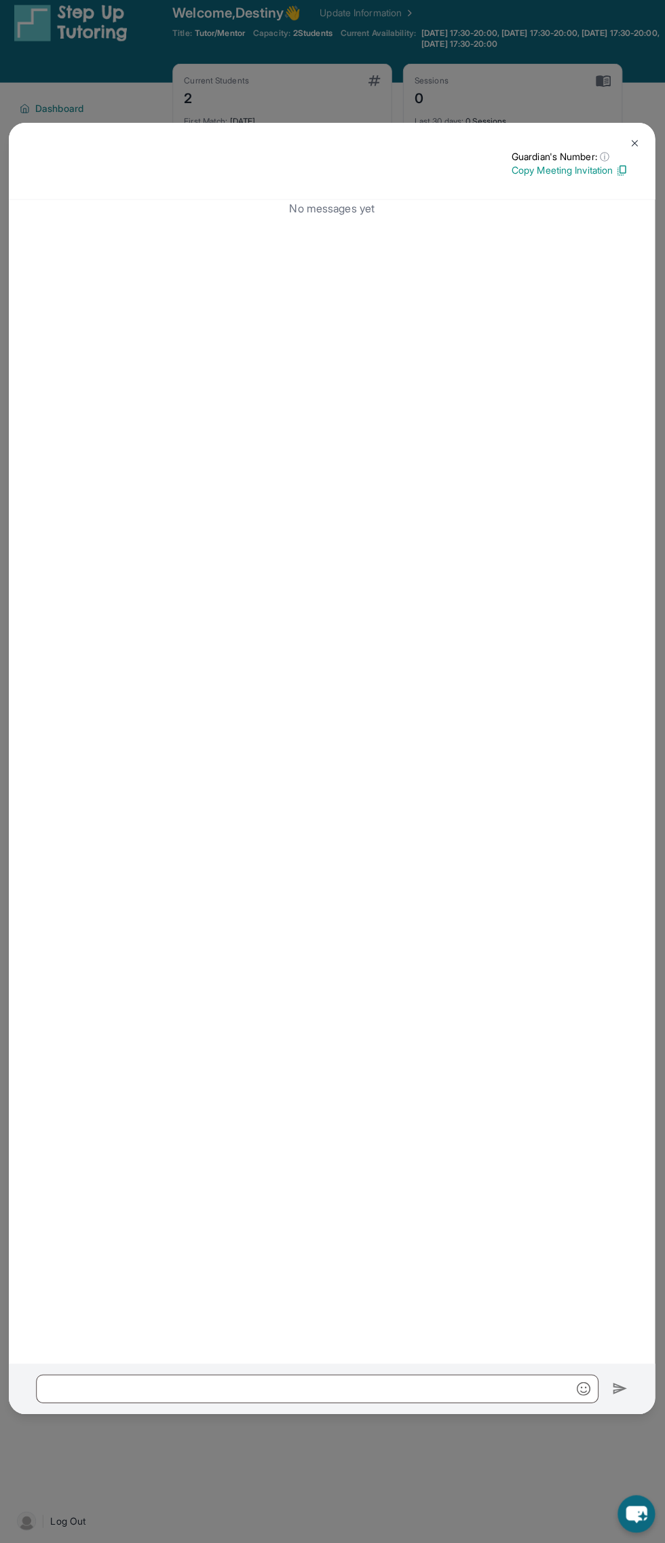
click at [634, 149] on img at bounding box center [633, 149] width 11 height 11
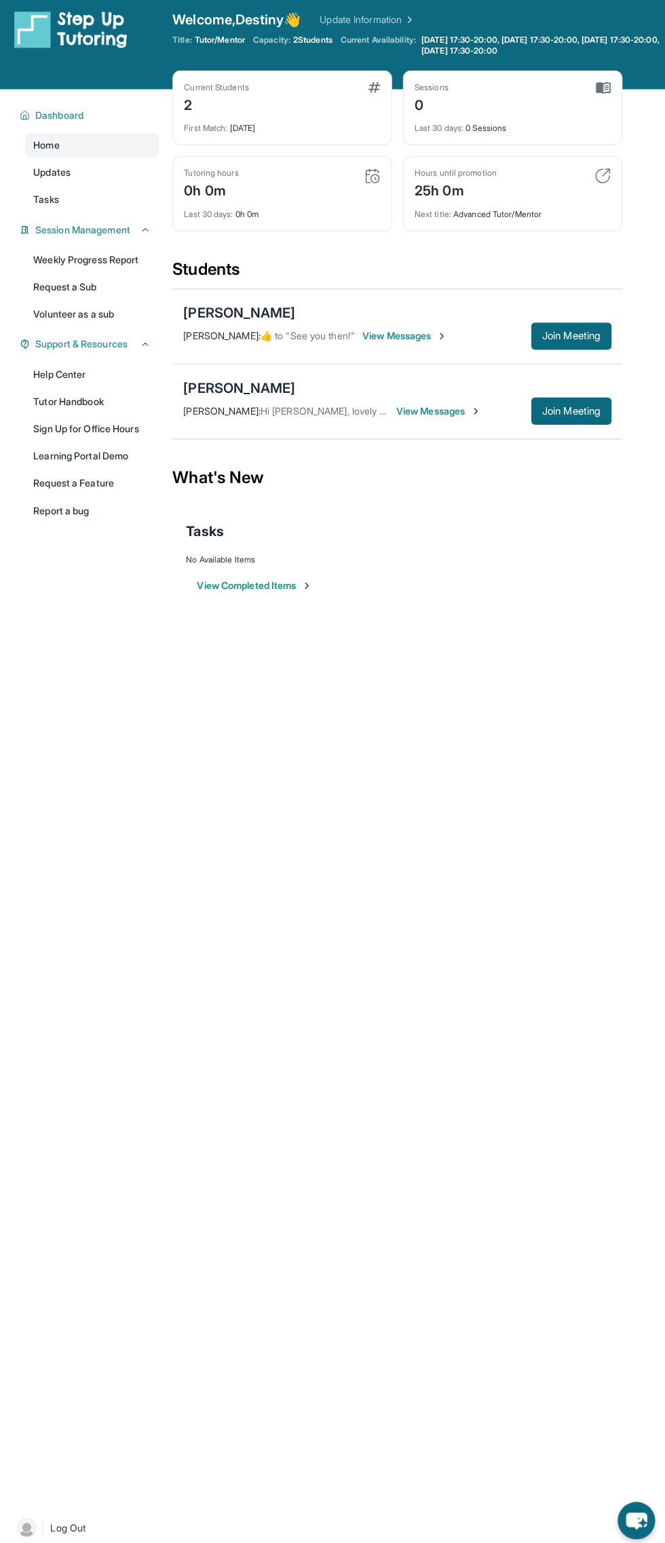
scroll to position [0, 0]
